Goal: Book appointment/travel/reservation

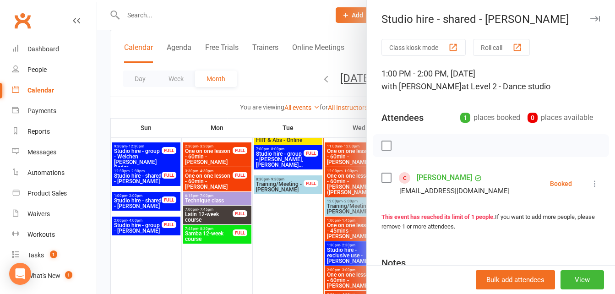
scroll to position [92, 0]
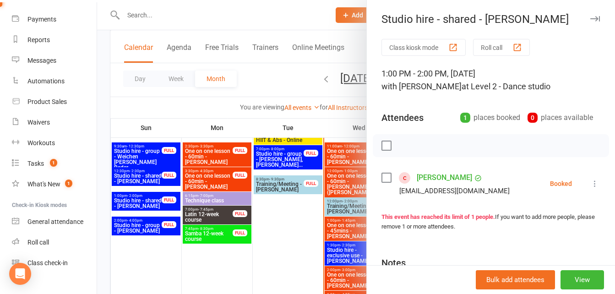
click at [259, 8] on div at bounding box center [356, 147] width 518 height 294
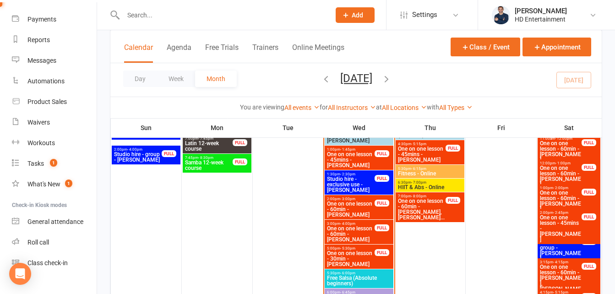
scroll to position [961, 0]
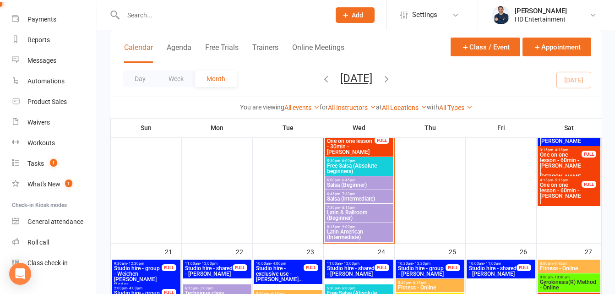
click at [368, 95] on div "Day Week Month [DATE] [DATE] Sun Mon Tue Wed Thu Fri Sat 31 01 02 03 04 05 06 0…" at bounding box center [355, 79] width 491 height 33
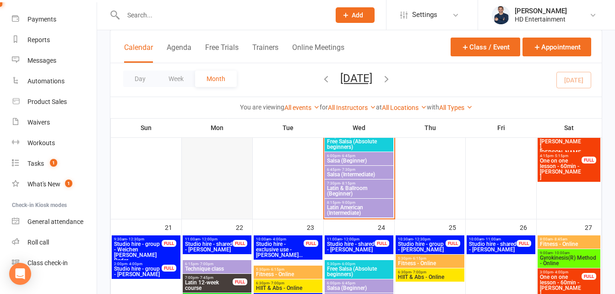
scroll to position [1007, 0]
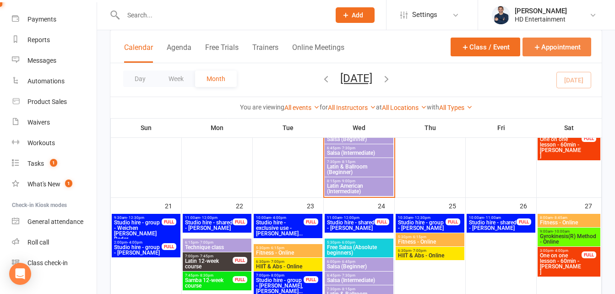
click at [558, 43] on button "Appointment" at bounding box center [556, 47] width 69 height 19
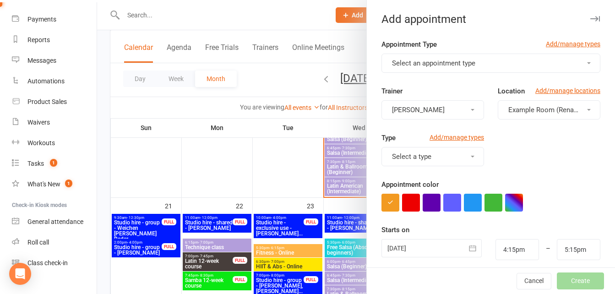
click at [452, 68] on button "Select an appointment type" at bounding box center [490, 63] width 219 height 19
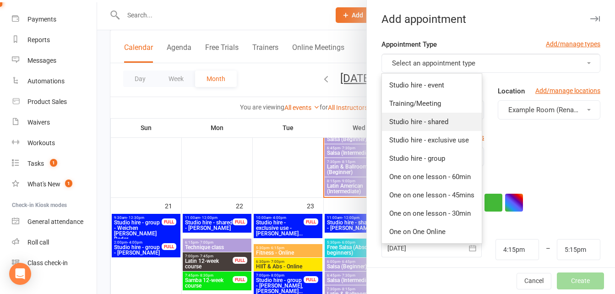
click at [424, 121] on span "Studio hire - shared" at bounding box center [418, 122] width 59 height 8
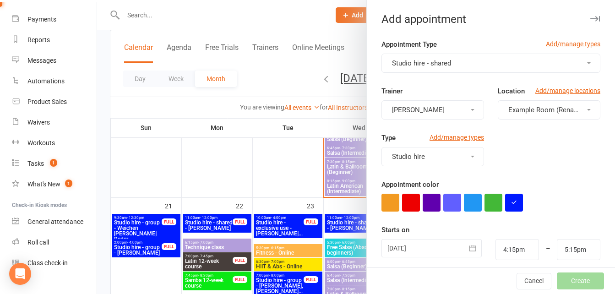
click at [530, 114] on button "Example Room (Rename me!)" at bounding box center [548, 109] width 103 height 19
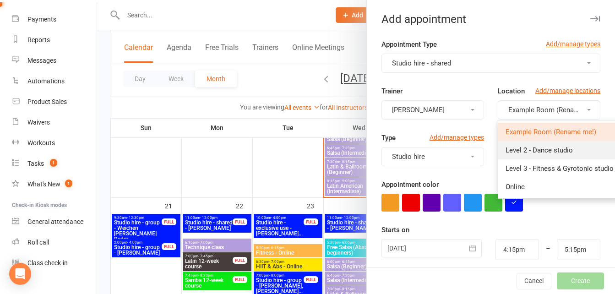
click at [511, 150] on span "Level 2 - Dance studio" at bounding box center [538, 150] width 67 height 8
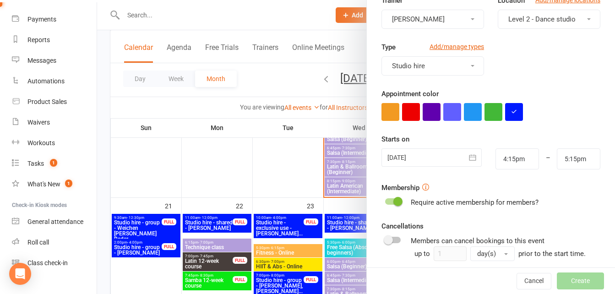
scroll to position [92, 0]
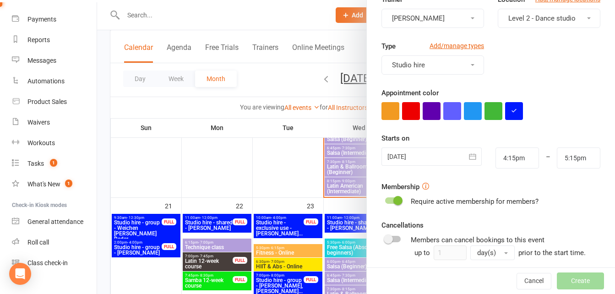
click at [405, 156] on div at bounding box center [431, 156] width 100 height 18
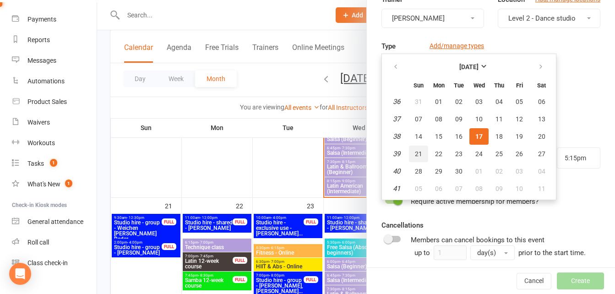
click at [419, 151] on button "21" at bounding box center [418, 154] width 19 height 16
type input "[DATE]"
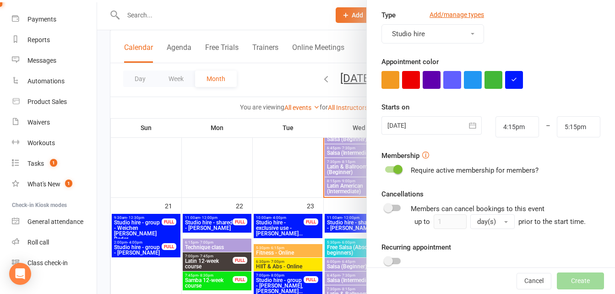
scroll to position [137, 0]
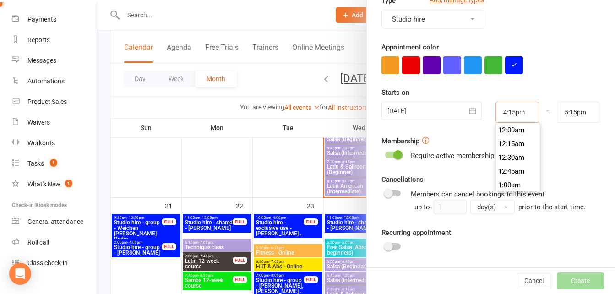
click at [506, 116] on input "4:15pm" at bounding box center [516, 112] width 43 height 21
type input "1:00pm"
type input "2:00pm"
click at [503, 149] on li "1:00pm" at bounding box center [518, 148] width 44 height 14
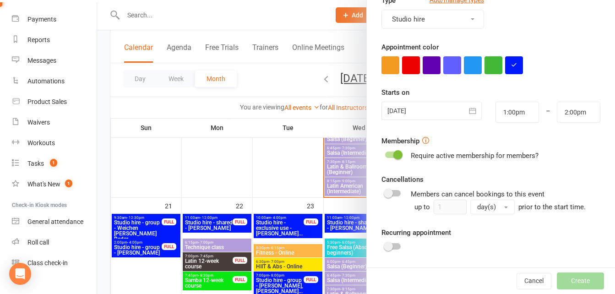
click at [394, 154] on span at bounding box center [397, 154] width 9 height 9
click at [385, 153] on input "checkbox" at bounding box center [385, 153] width 0 height 0
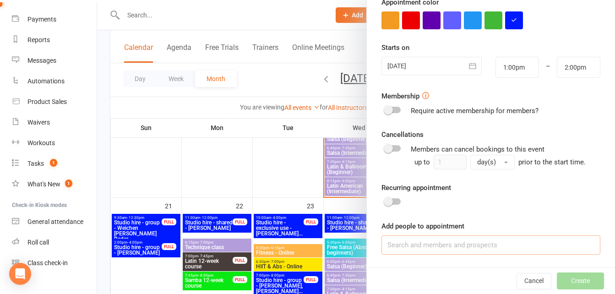
click at [458, 253] on input at bounding box center [490, 244] width 219 height 19
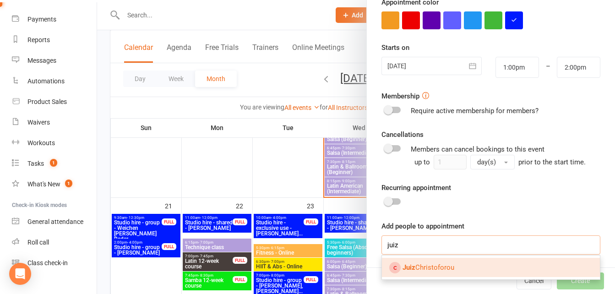
type input "juiz"
click at [428, 268] on span "[PERSON_NAME]" at bounding box center [428, 267] width 52 height 8
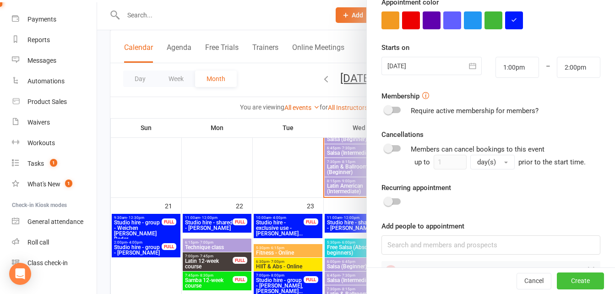
click at [571, 287] on button "Create" at bounding box center [579, 281] width 47 height 16
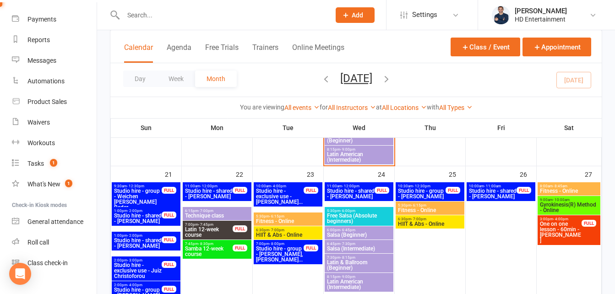
scroll to position [1052, 0]
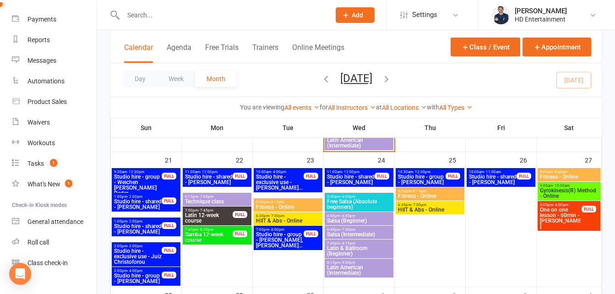
click at [128, 199] on span "Studio hire - shared - [PERSON_NAME]" at bounding box center [137, 204] width 49 height 11
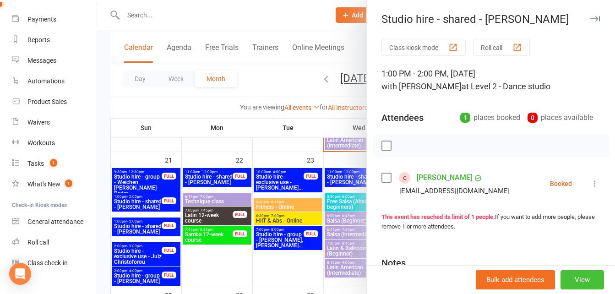
click at [574, 281] on button "View" at bounding box center [581, 279] width 43 height 19
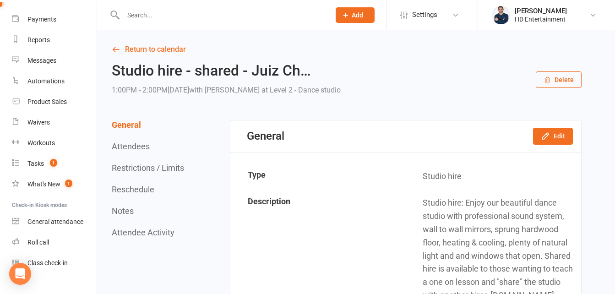
click at [559, 77] on button "Delete" at bounding box center [558, 79] width 46 height 16
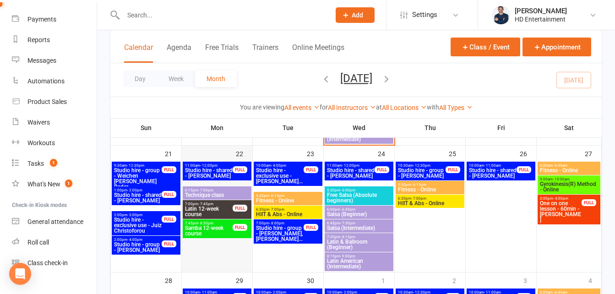
scroll to position [1052, 0]
